Goal: Navigation & Orientation: Find specific page/section

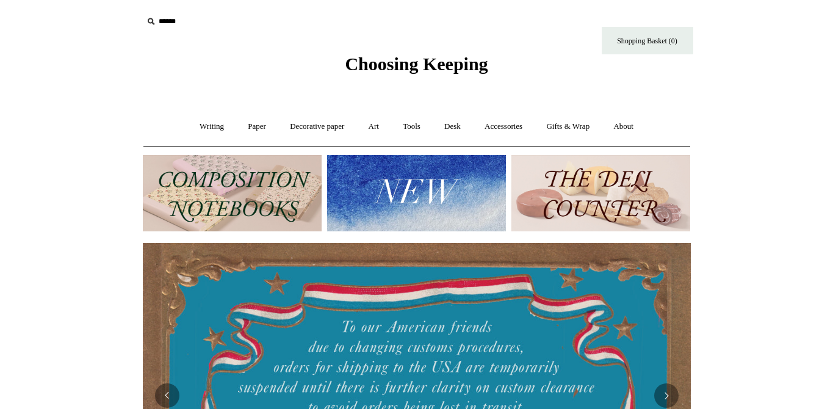
click at [398, 188] on img at bounding box center [416, 193] width 179 height 76
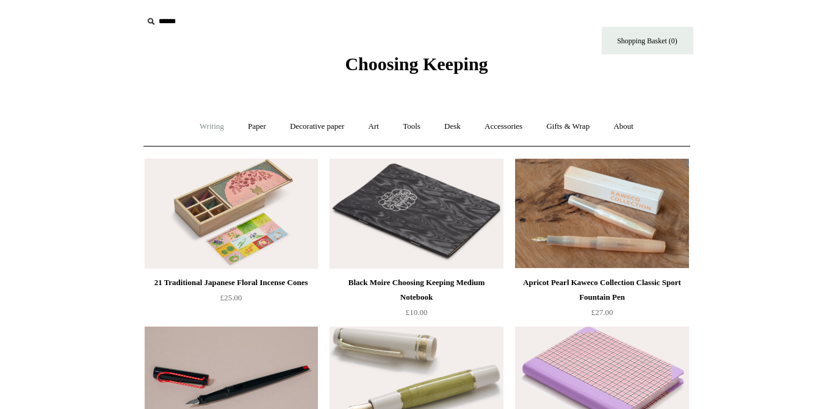
click at [214, 124] on link "Writing +" at bounding box center [212, 126] width 46 height 32
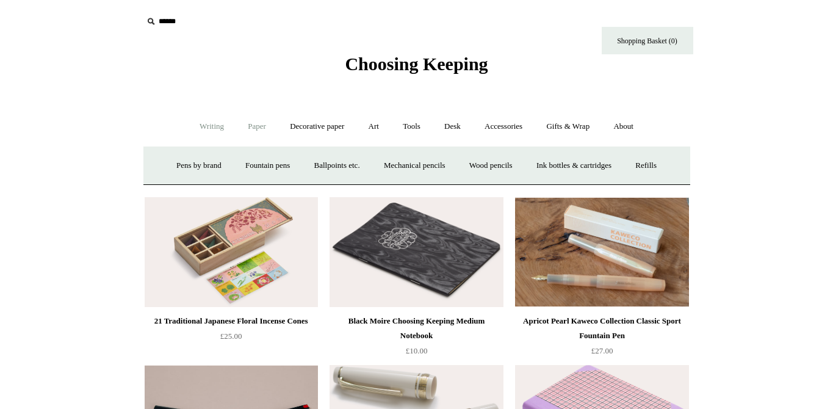
click at [265, 129] on link "Paper +" at bounding box center [257, 126] width 40 height 32
click at [236, 162] on link "Notebooks +" at bounding box center [246, 165] width 56 height 32
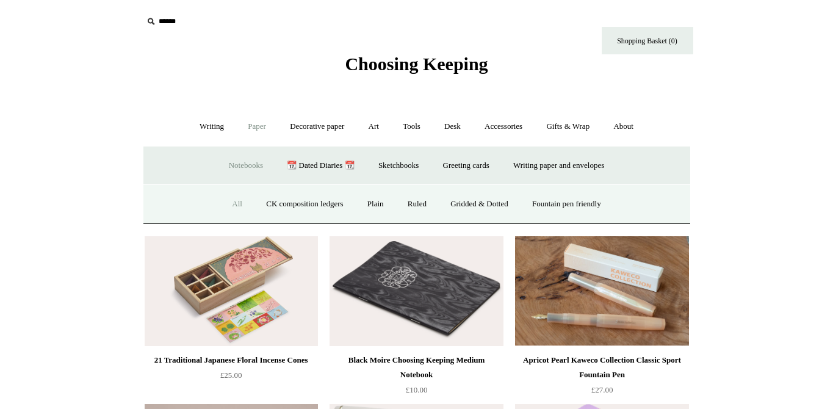
click at [226, 209] on link "All" at bounding box center [237, 204] width 32 height 32
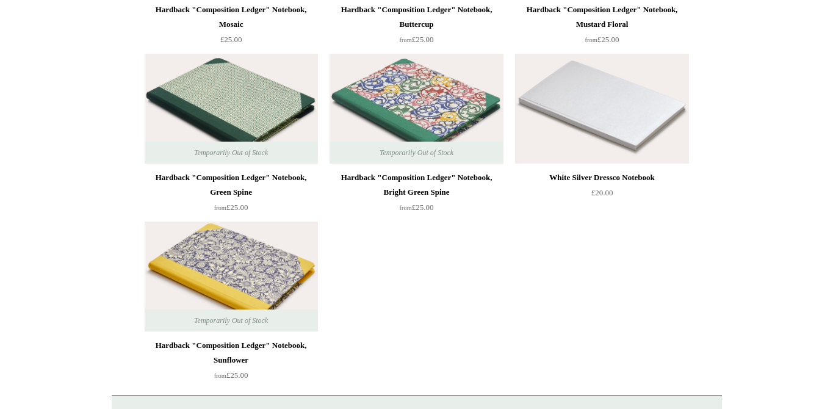
scroll to position [8831, 0]
